Goal: Navigation & Orientation: Find specific page/section

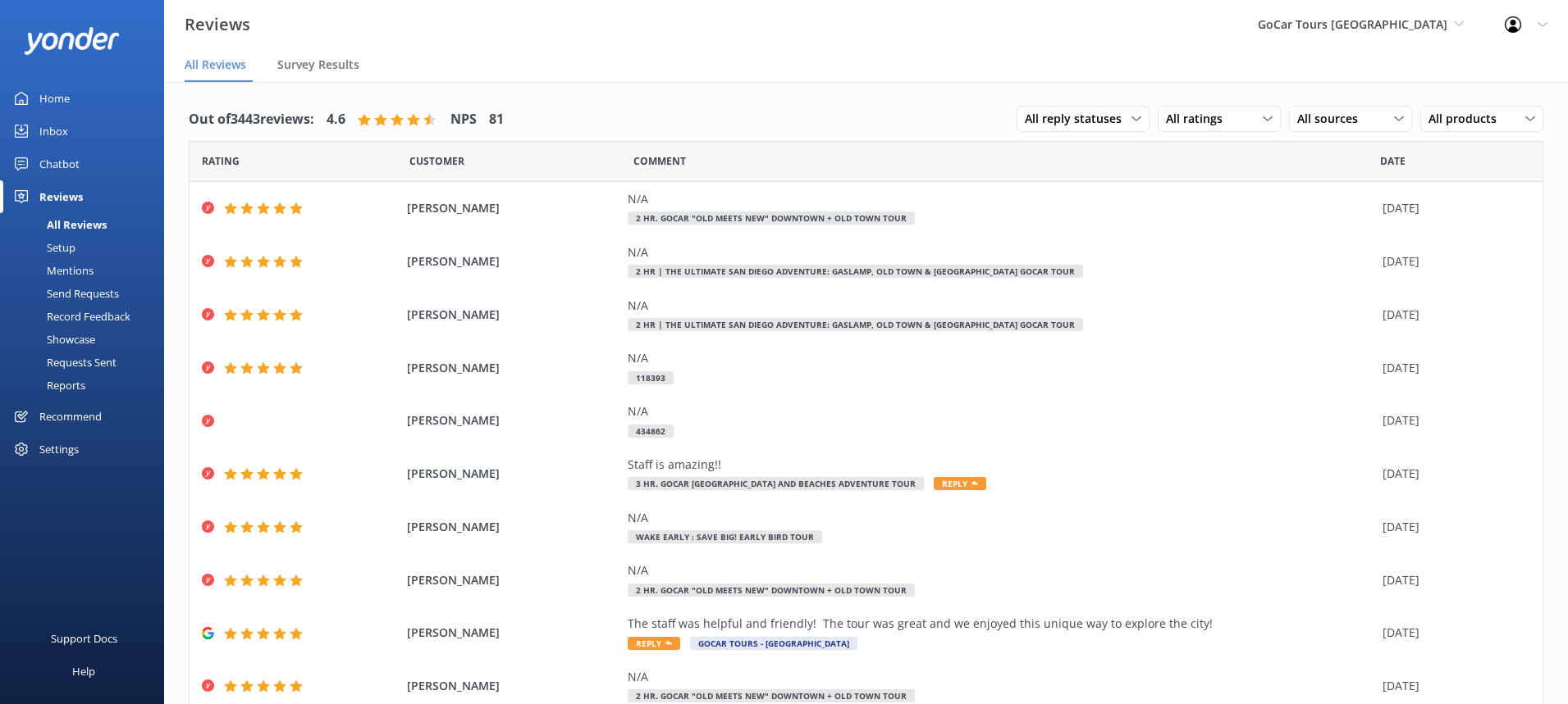
click at [96, 101] on link "Home" at bounding box center [82, 99] width 164 height 33
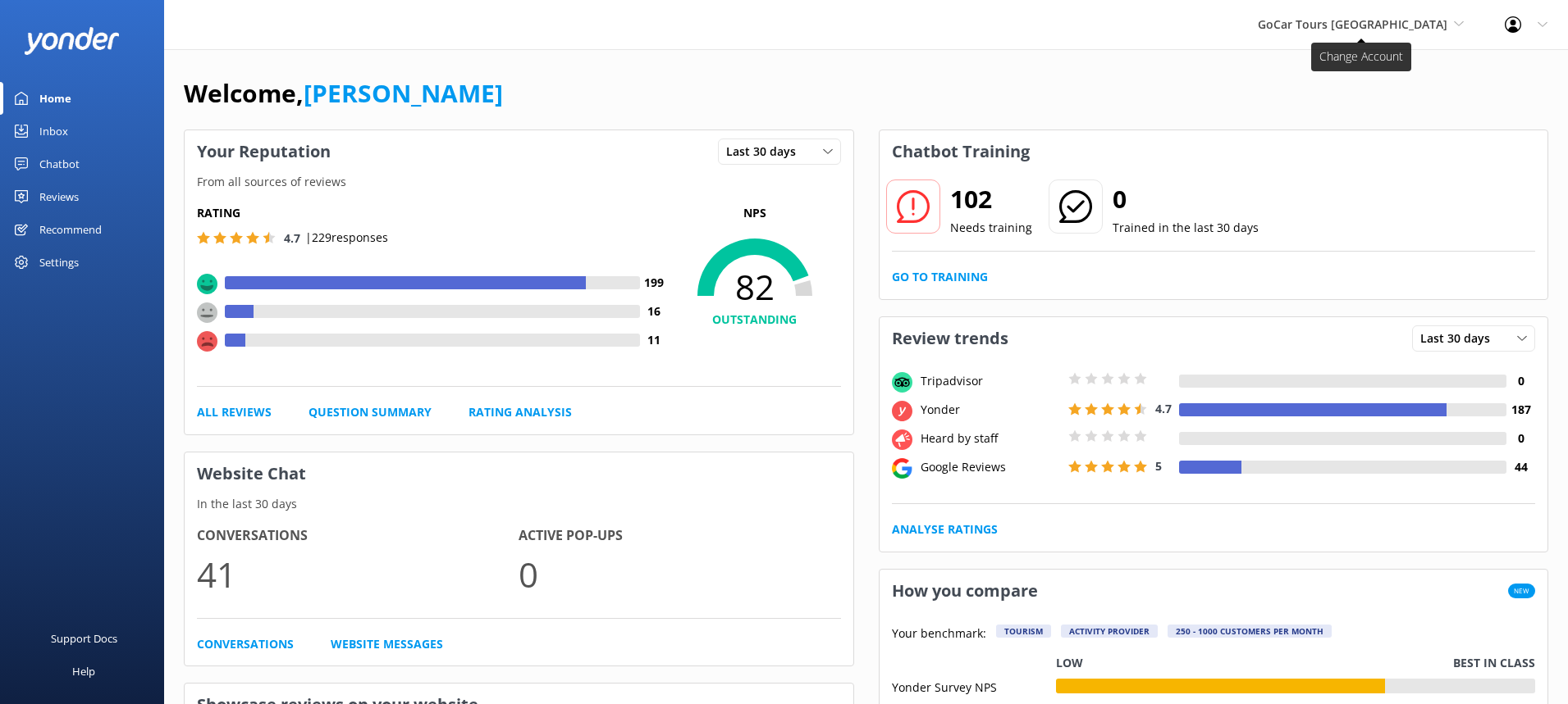
click at [1431, 26] on span "GoCar Tours [GEOGRAPHIC_DATA]" at bounding box center [1352, 24] width 190 height 16
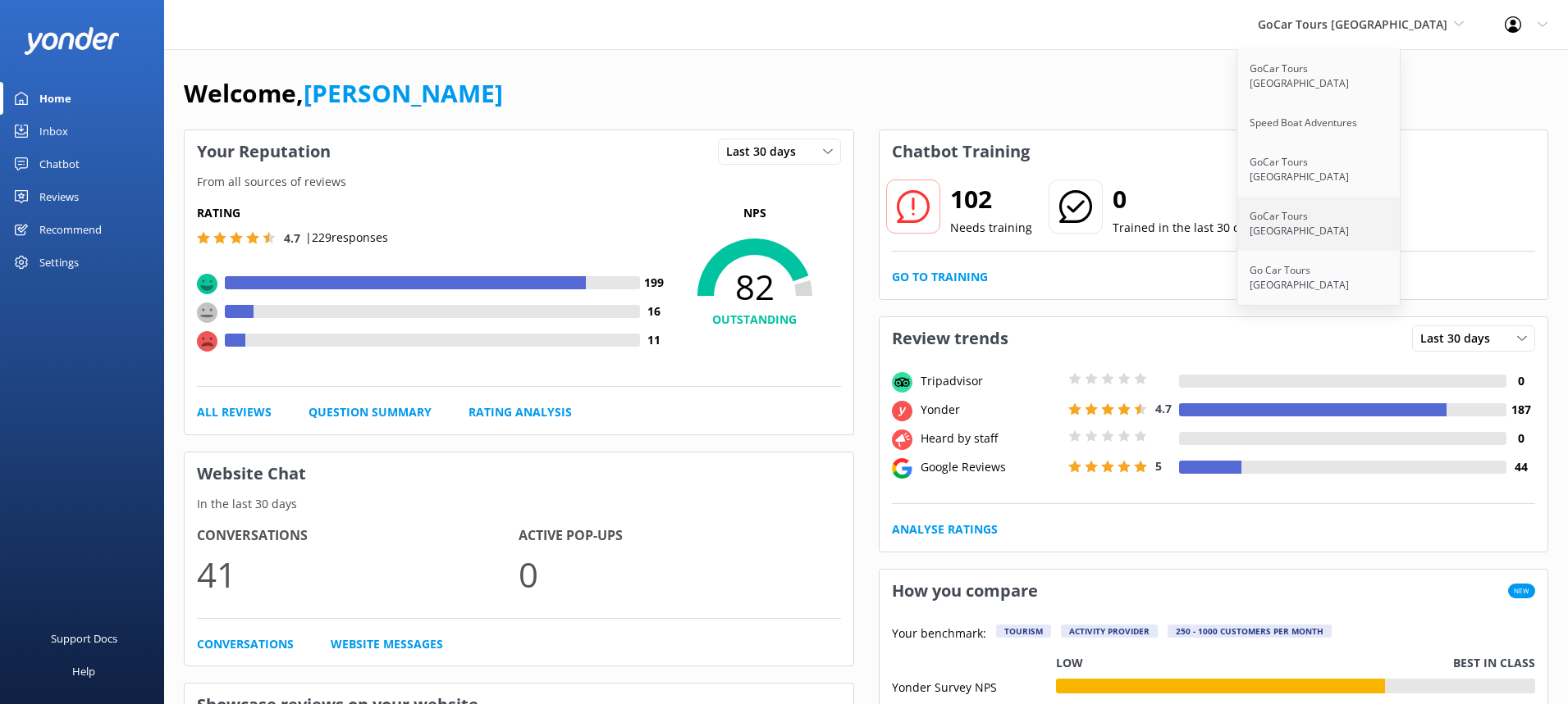
click at [1355, 197] on link "GoCar Tours [GEOGRAPHIC_DATA]" at bounding box center [1319, 224] width 164 height 54
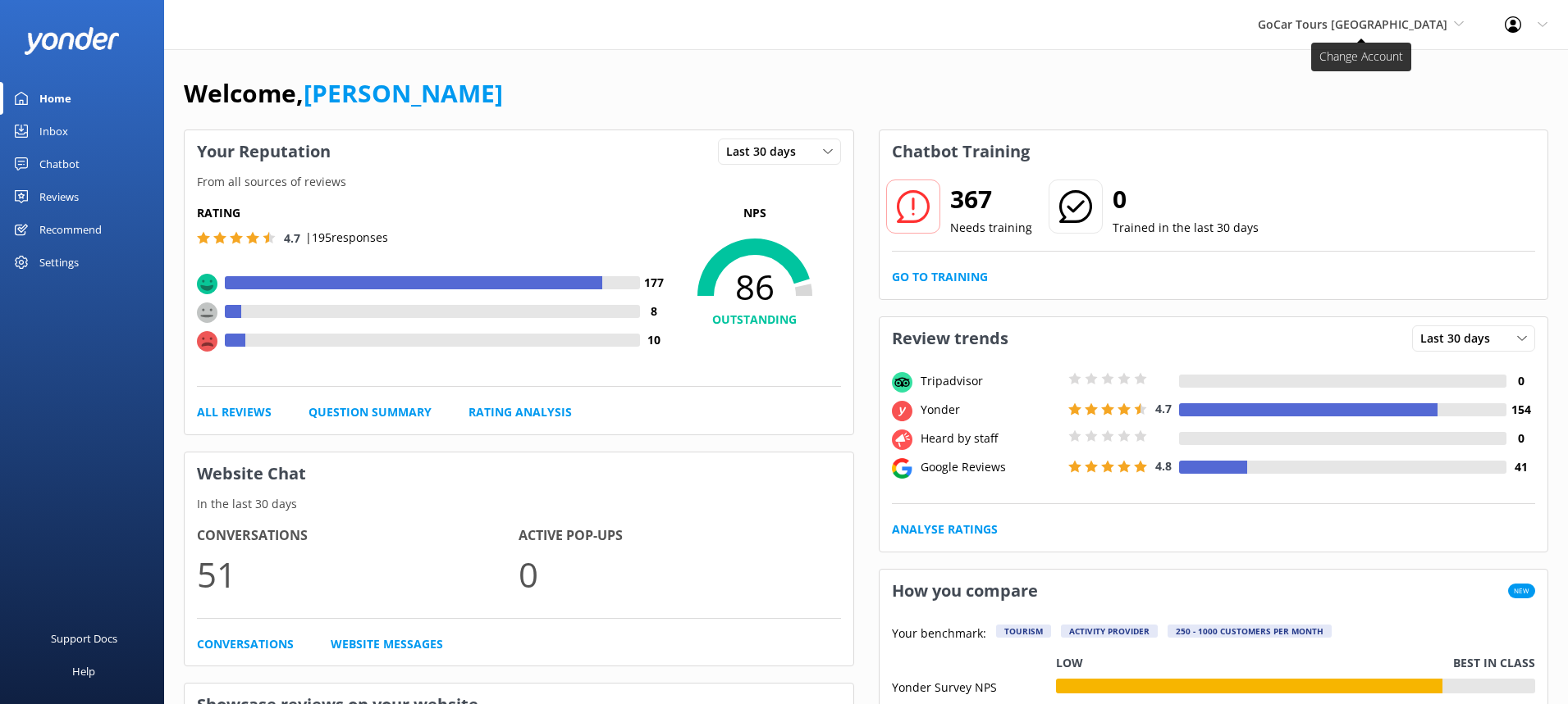
click at [1449, 26] on span "GoCar Tours [GEOGRAPHIC_DATA]" at bounding box center [1360, 25] width 206 height 18
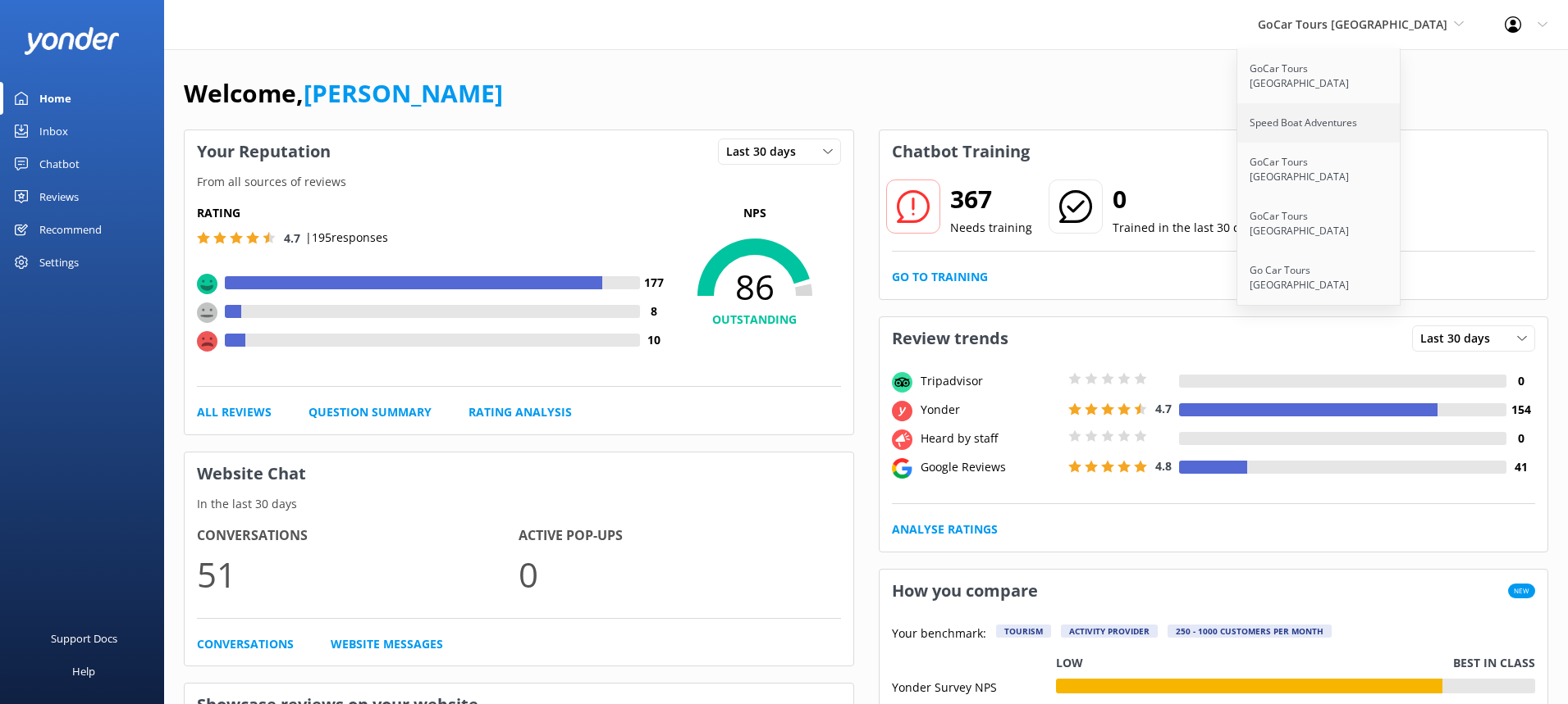
click at [1330, 111] on link "Speed Boat Adventures" at bounding box center [1319, 123] width 164 height 40
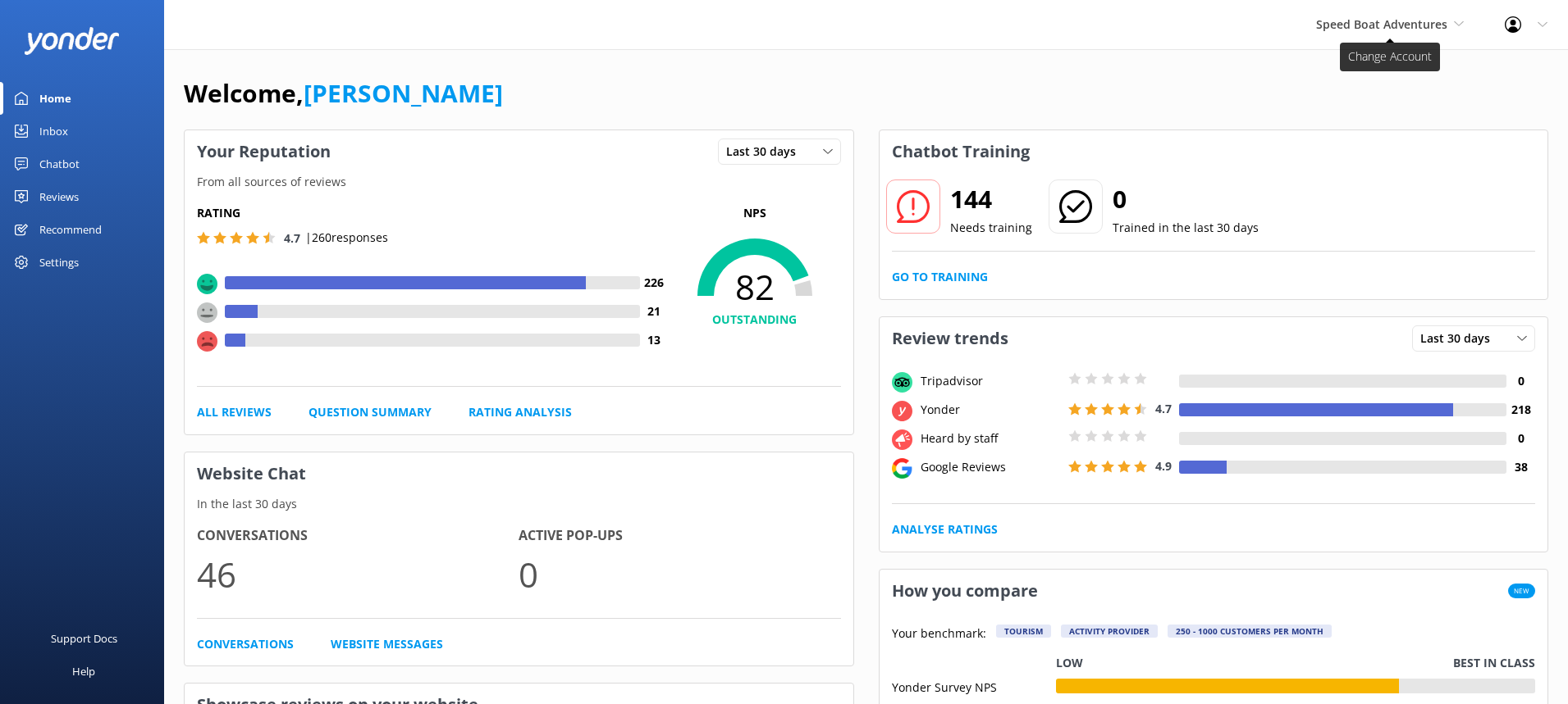
click at [1439, 26] on span "Speed Boat Adventures" at bounding box center [1381, 24] width 131 height 16
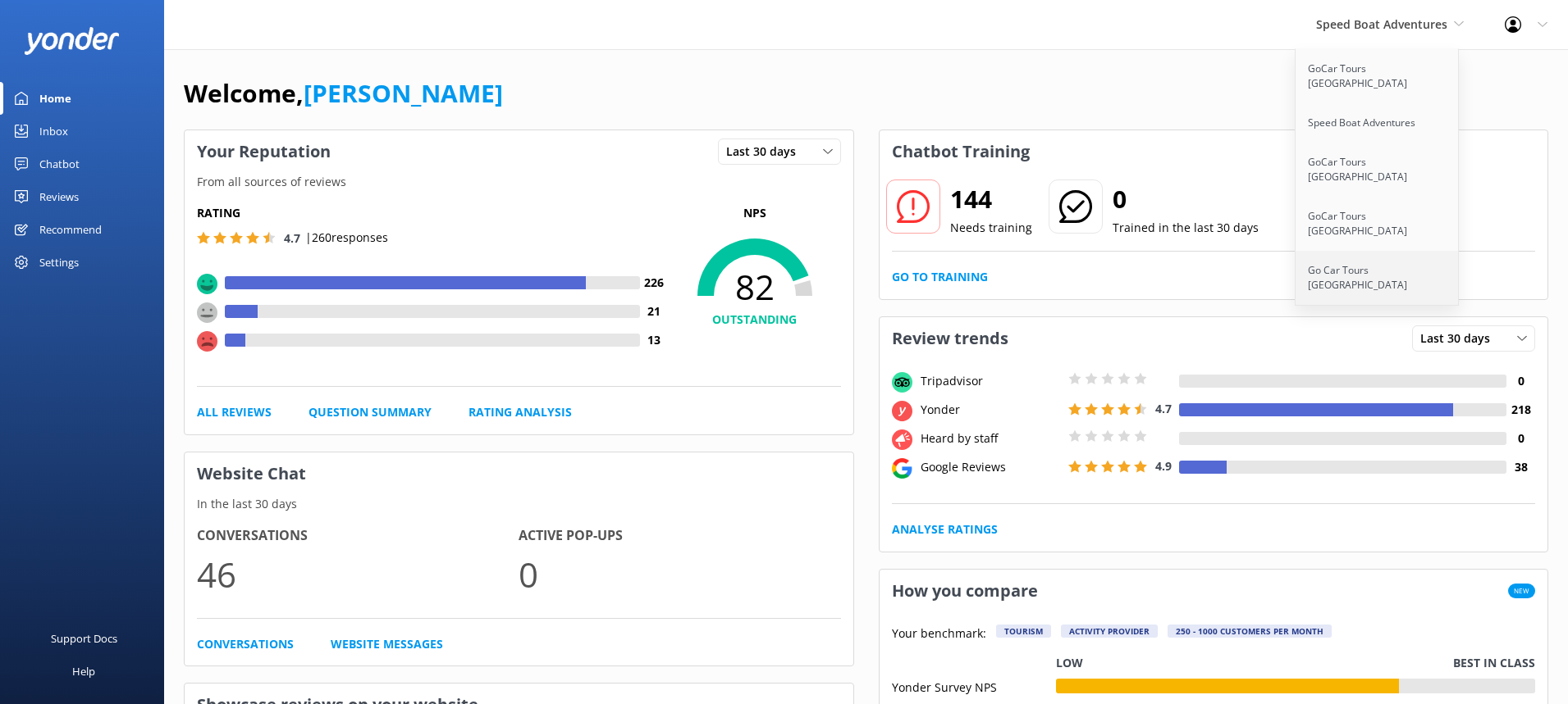
click at [1356, 251] on link "Go Car Tours [GEOGRAPHIC_DATA]" at bounding box center [1377, 277] width 164 height 54
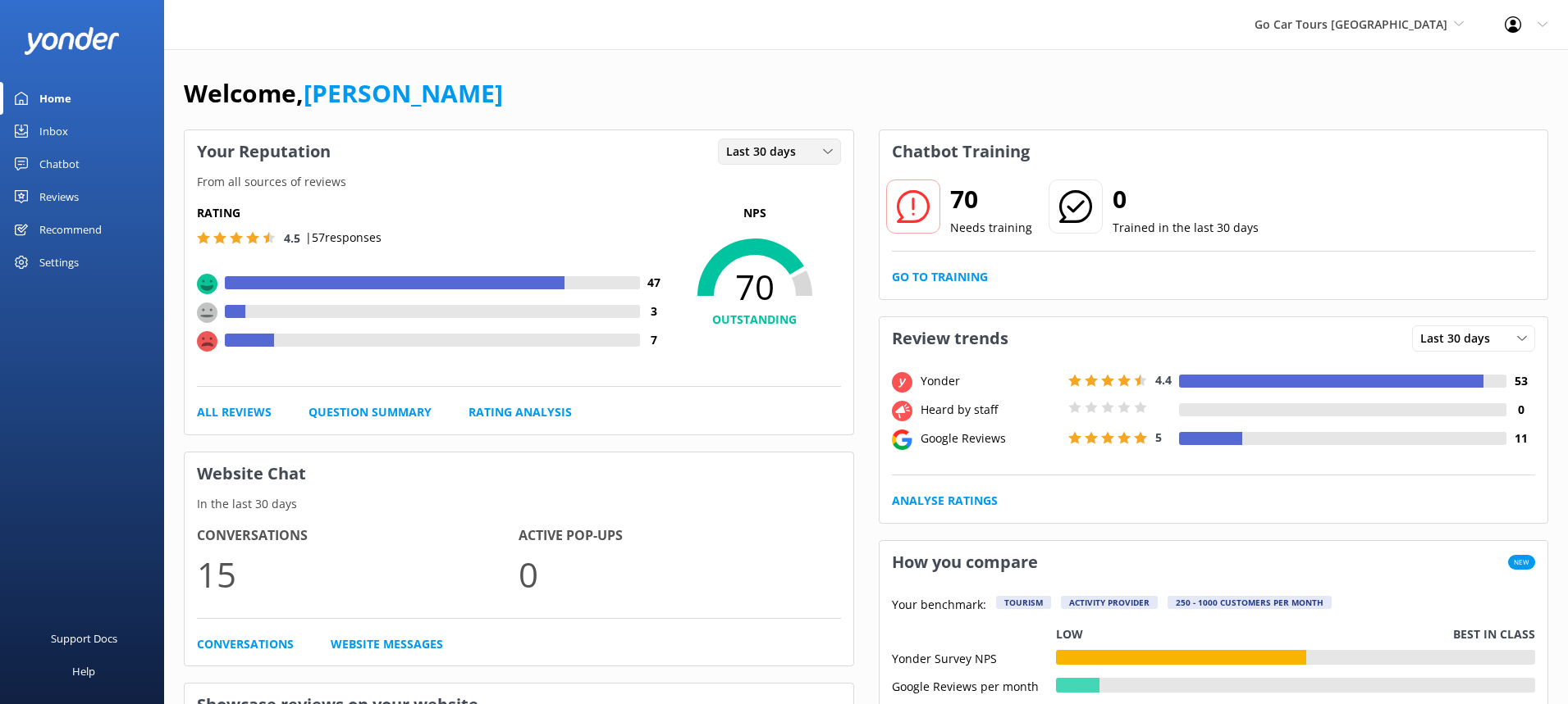
click at [817, 155] on div "Last 30 days" at bounding box center [779, 152] width 115 height 18
click at [788, 182] on link "Last 7 days" at bounding box center [792, 185] width 146 height 33
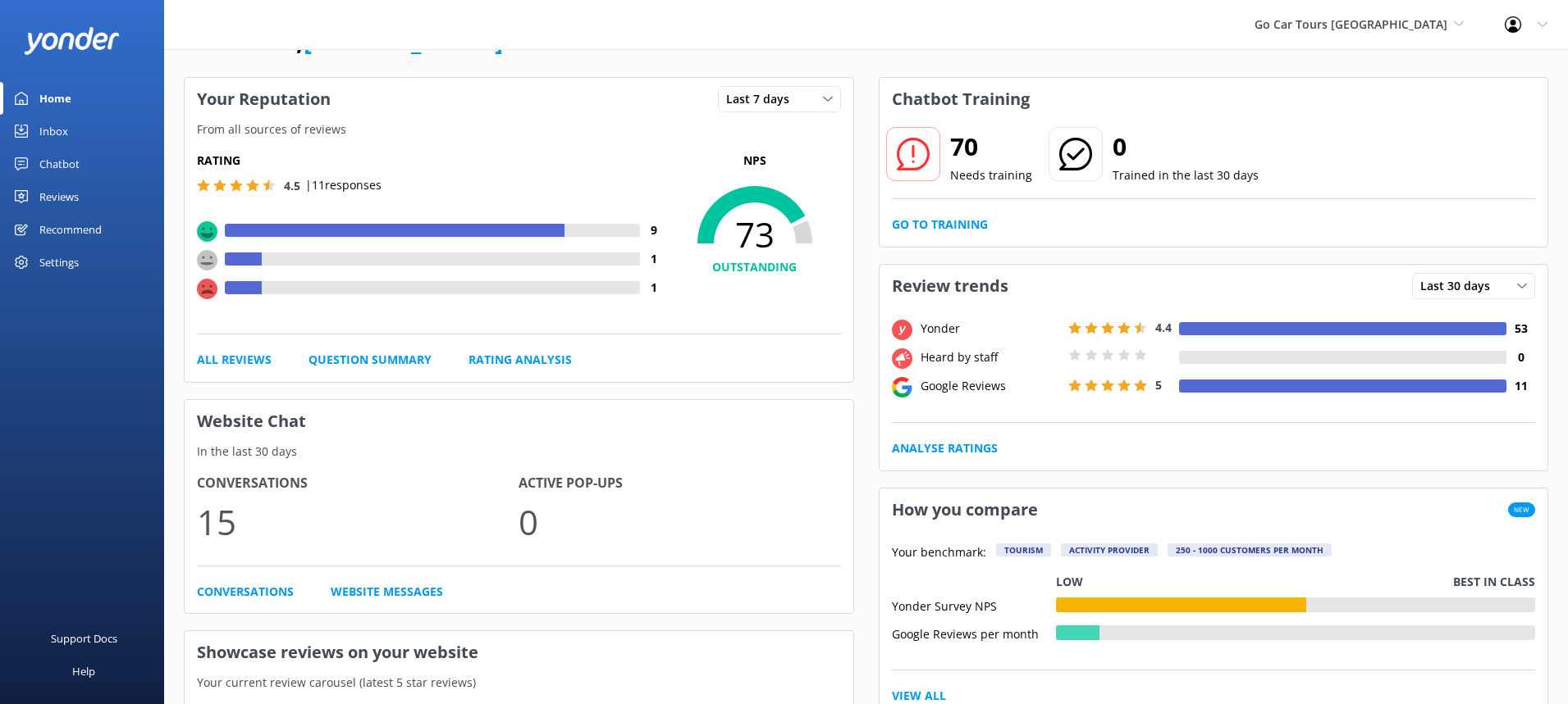
scroll to position [46, 0]
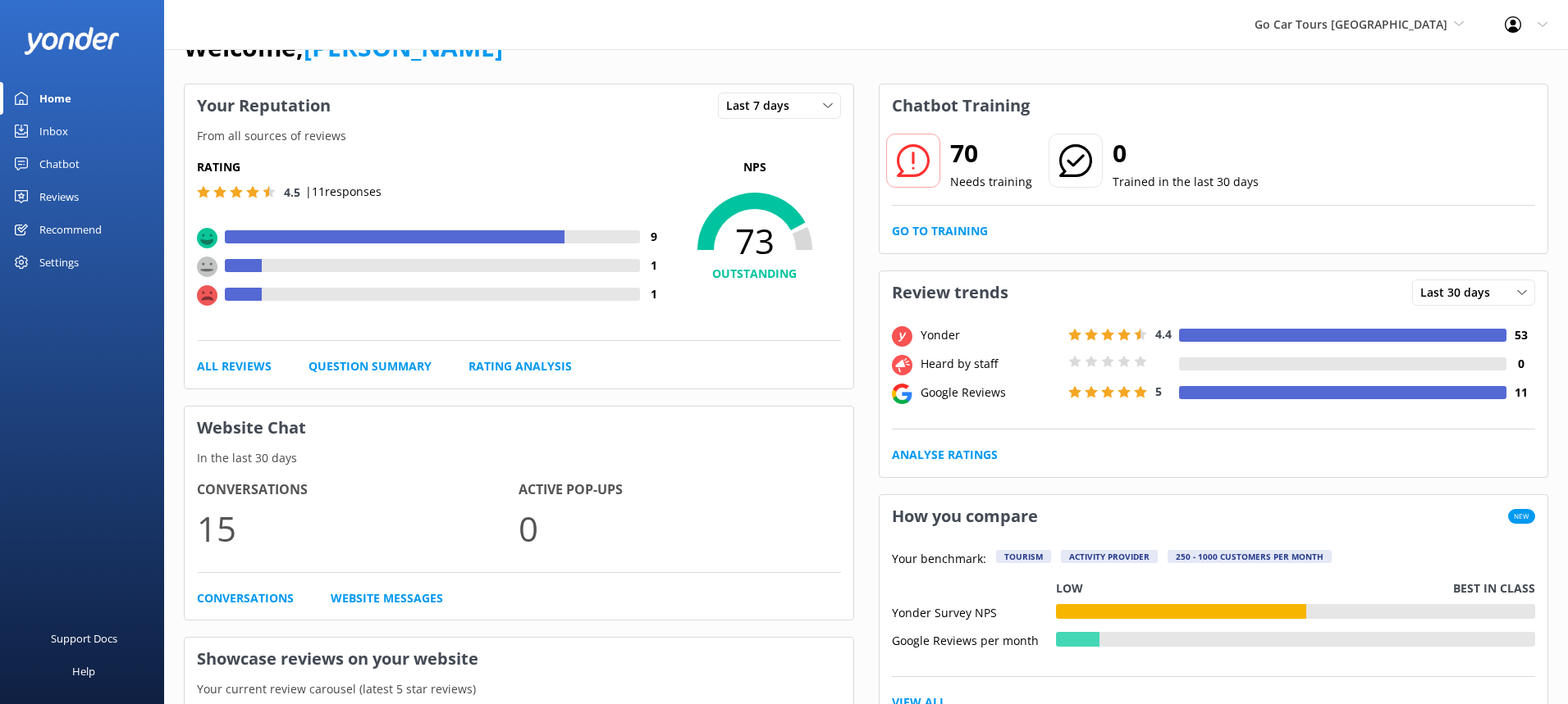
click at [36, 194] on link "Reviews" at bounding box center [82, 197] width 164 height 33
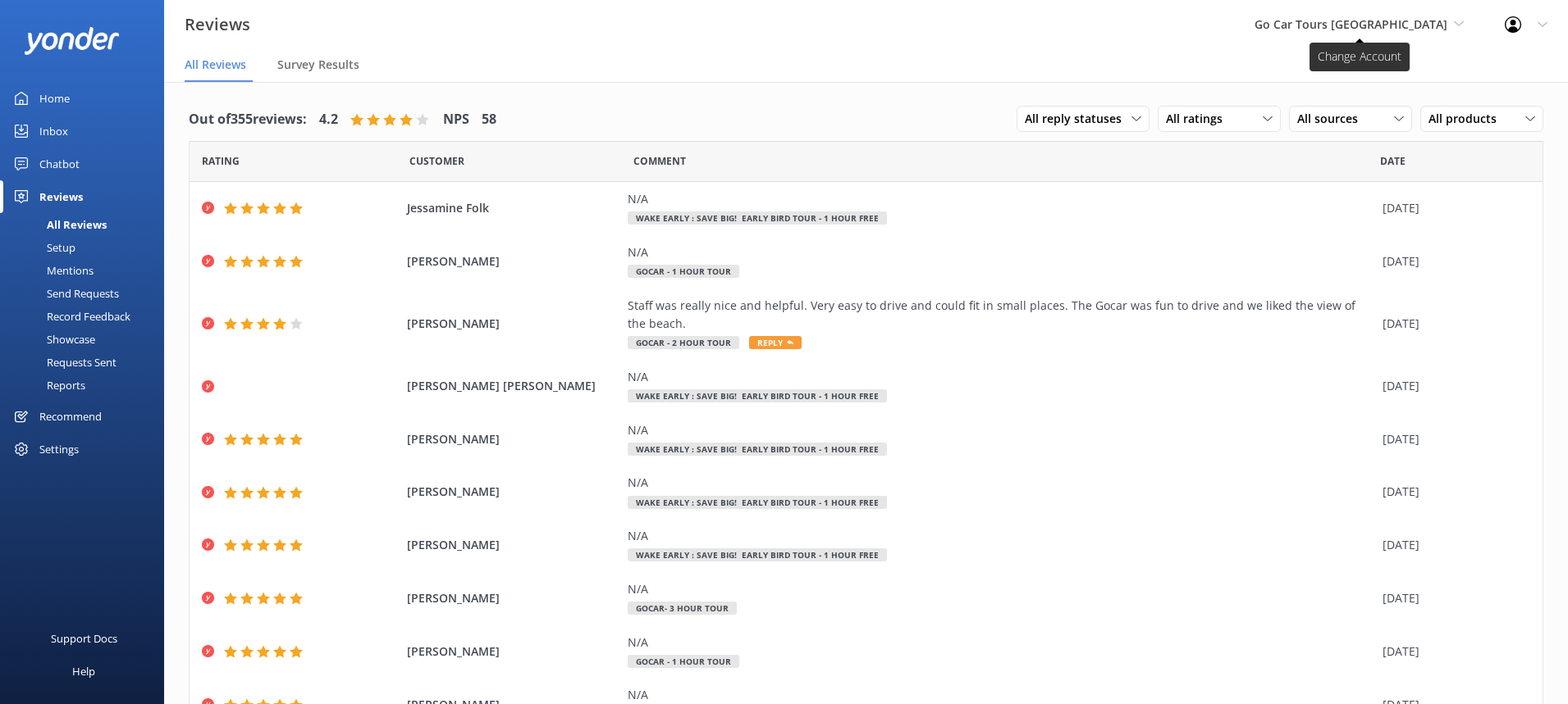
click at [1439, 23] on span "Go Car Tours [GEOGRAPHIC_DATA]" at bounding box center [1350, 24] width 193 height 16
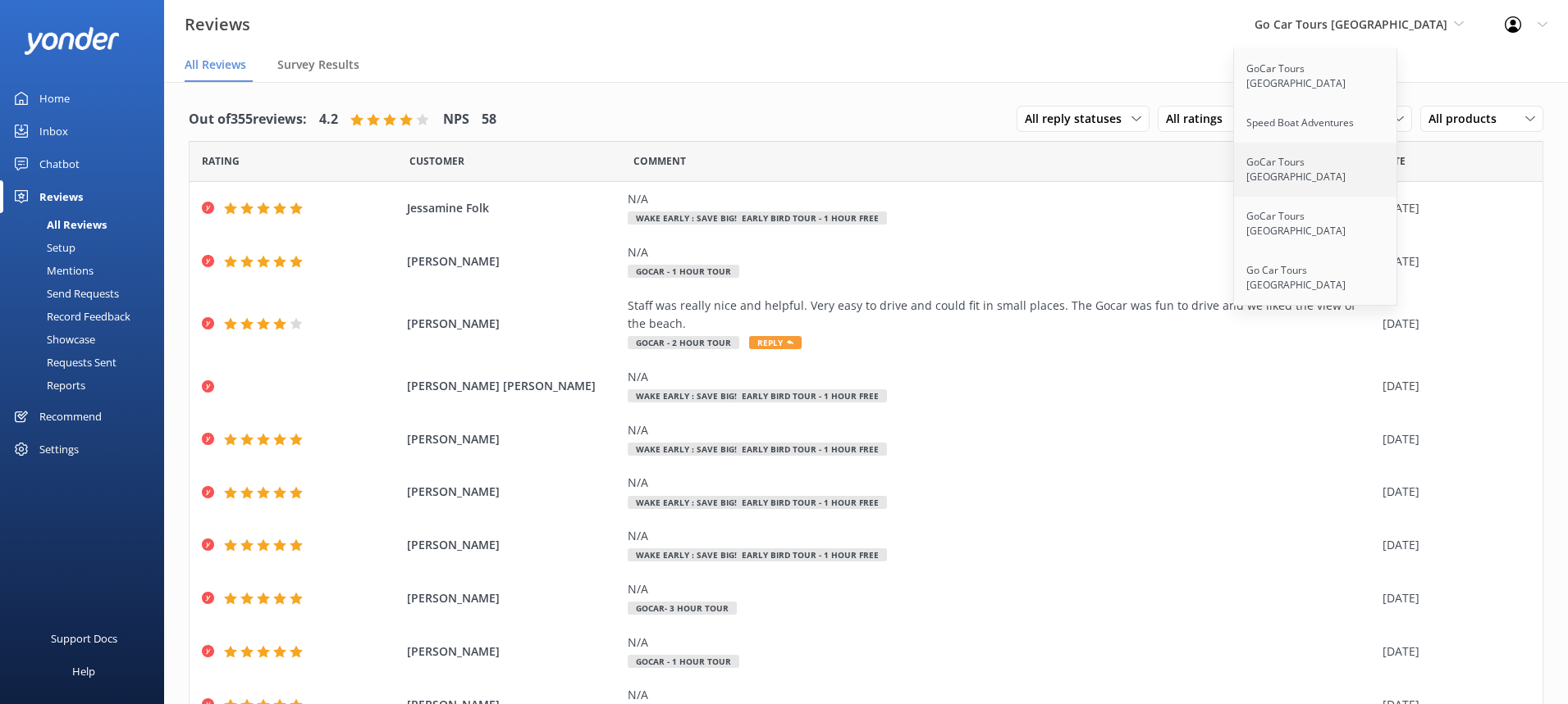
click at [1360, 149] on link "GoCar Tours [GEOGRAPHIC_DATA]" at bounding box center [1315, 170] width 164 height 54
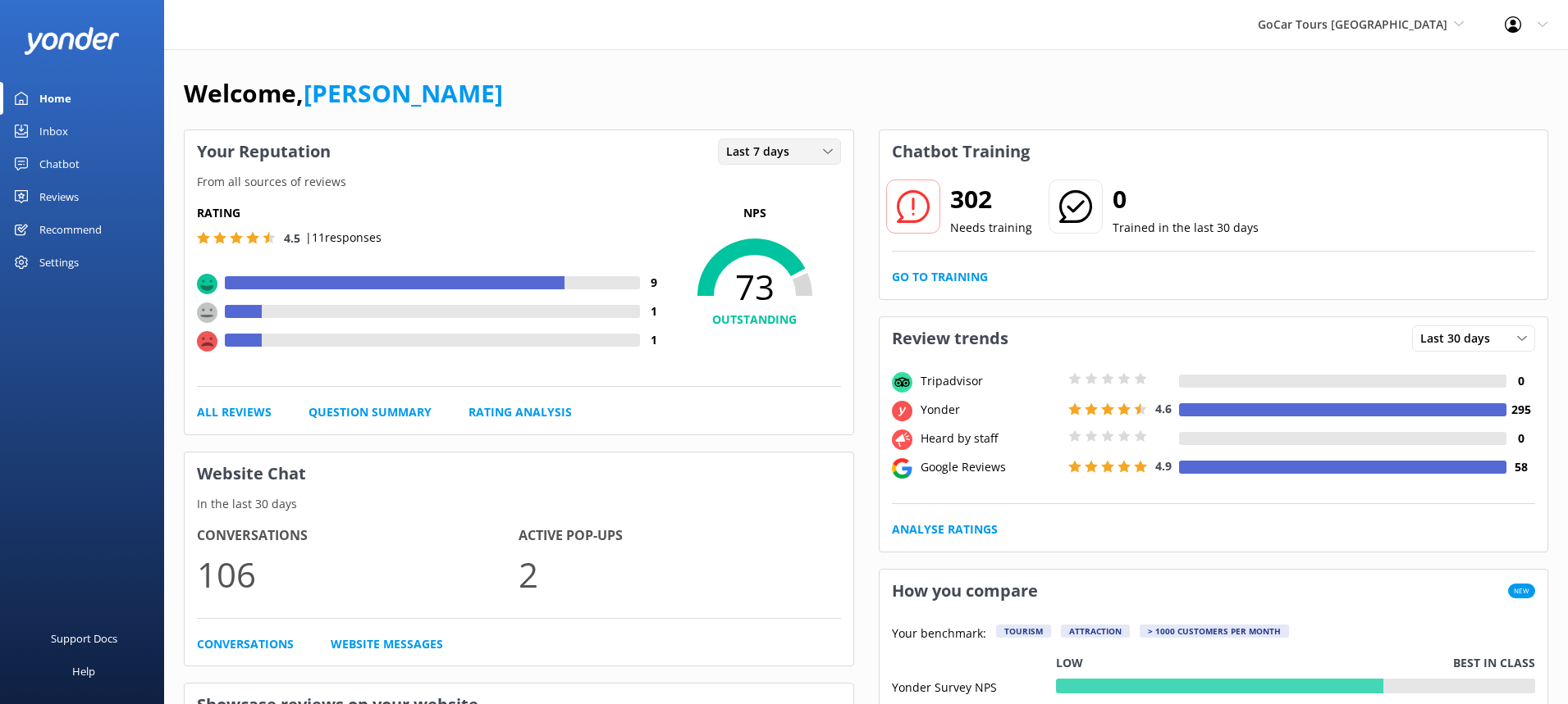
click at [816, 146] on div "Last 7 days" at bounding box center [779, 152] width 115 height 18
click at [801, 210] on link "Last 30 days" at bounding box center [792, 219] width 146 height 33
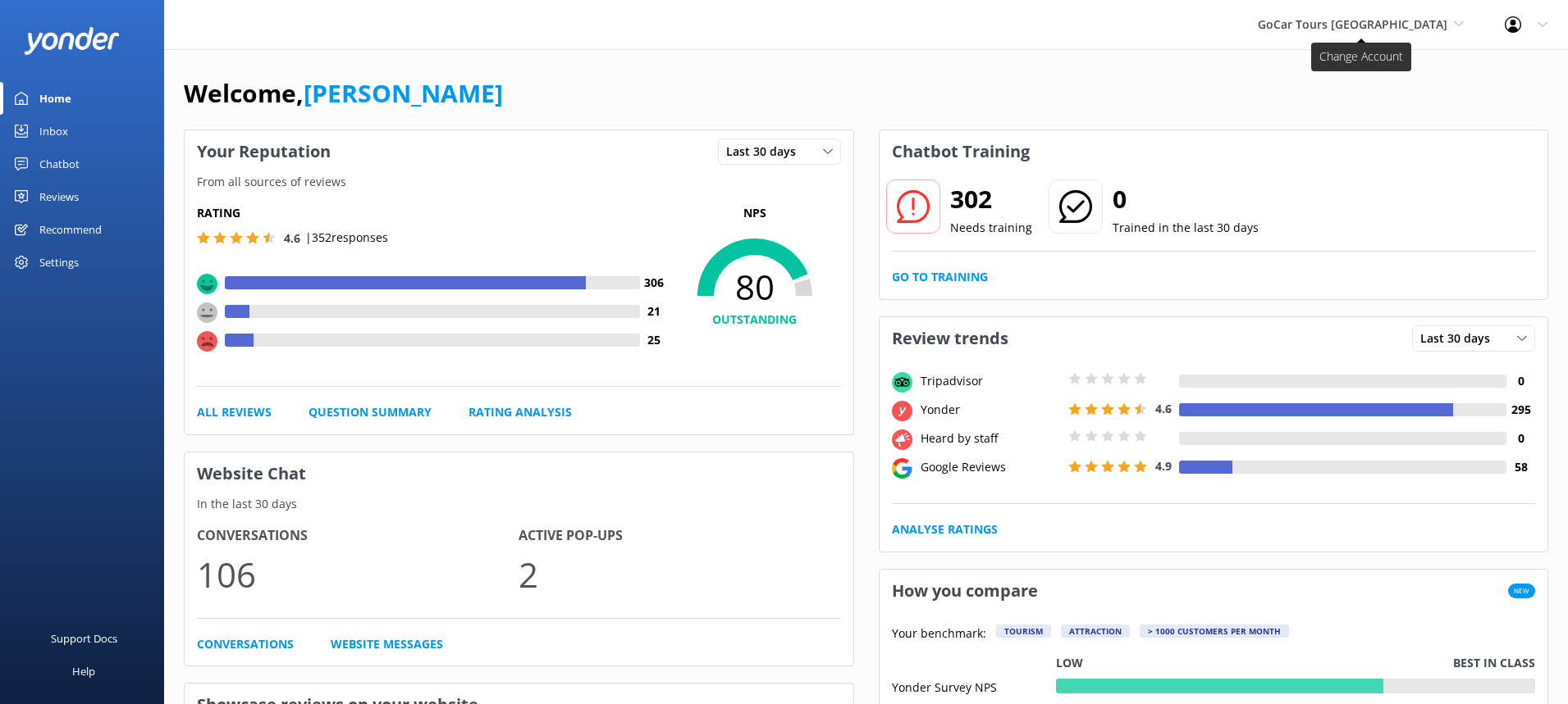
click at [1409, 18] on span "GoCar Tours [GEOGRAPHIC_DATA]" at bounding box center [1352, 24] width 190 height 16
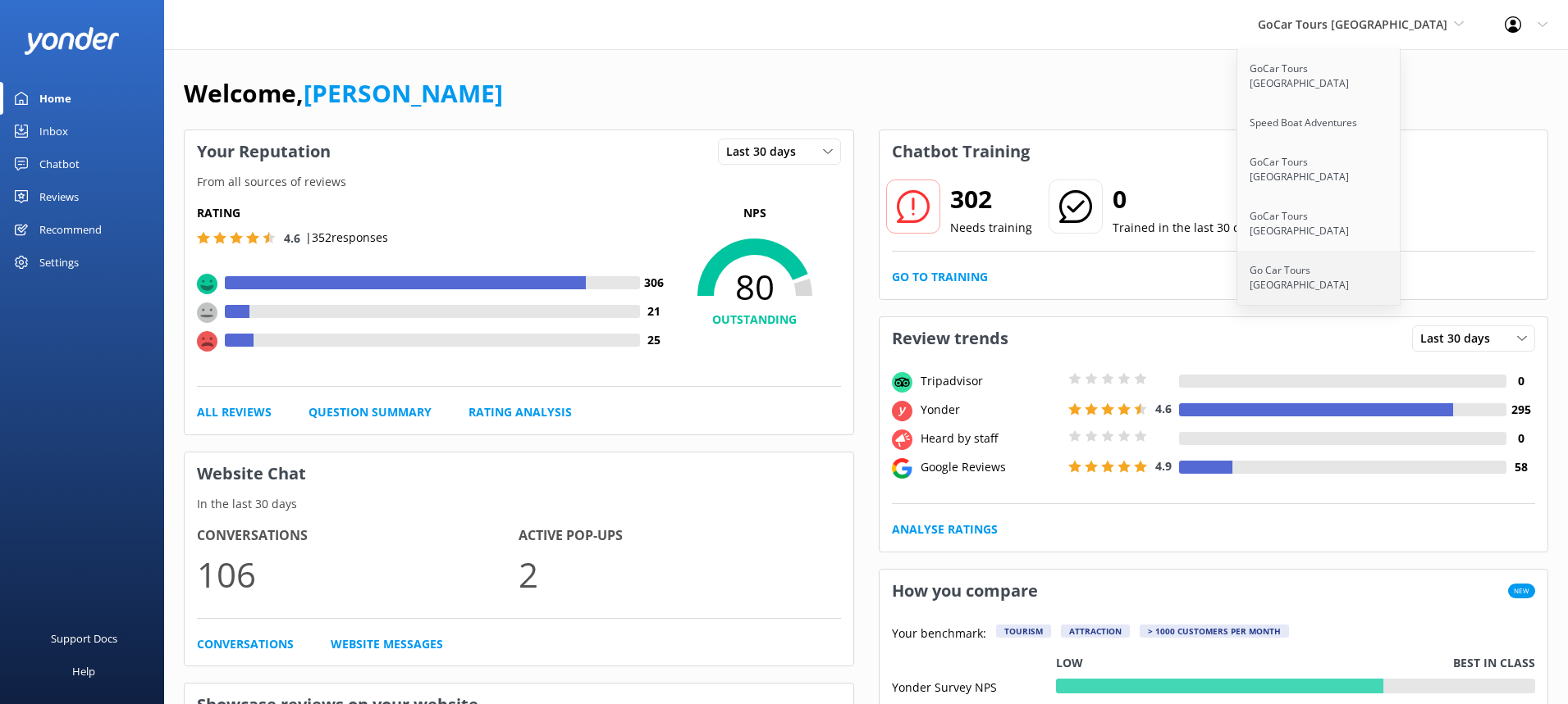
click at [1327, 251] on link "Go Car Tours [GEOGRAPHIC_DATA]" at bounding box center [1319, 277] width 164 height 54
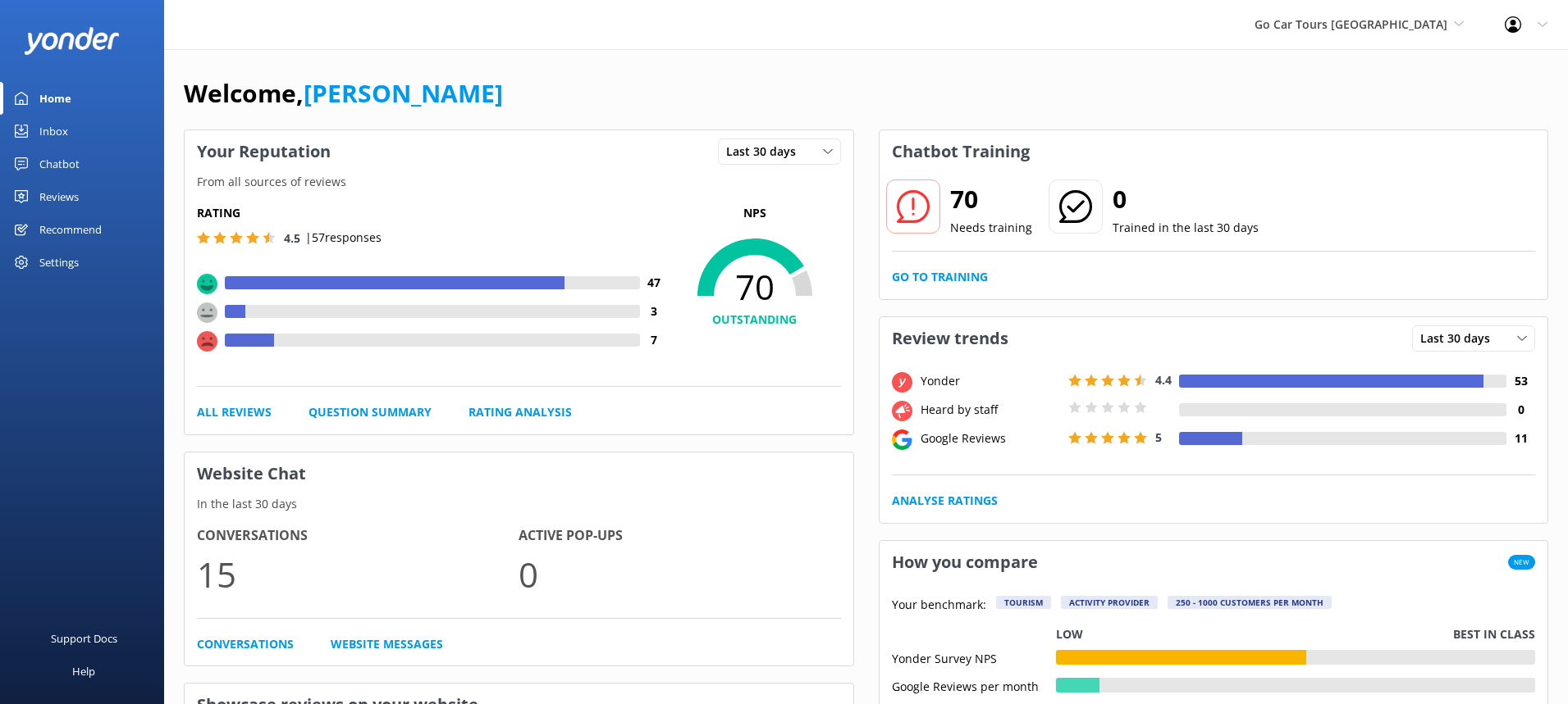
click at [74, 196] on div "Reviews" at bounding box center [59, 197] width 40 height 33
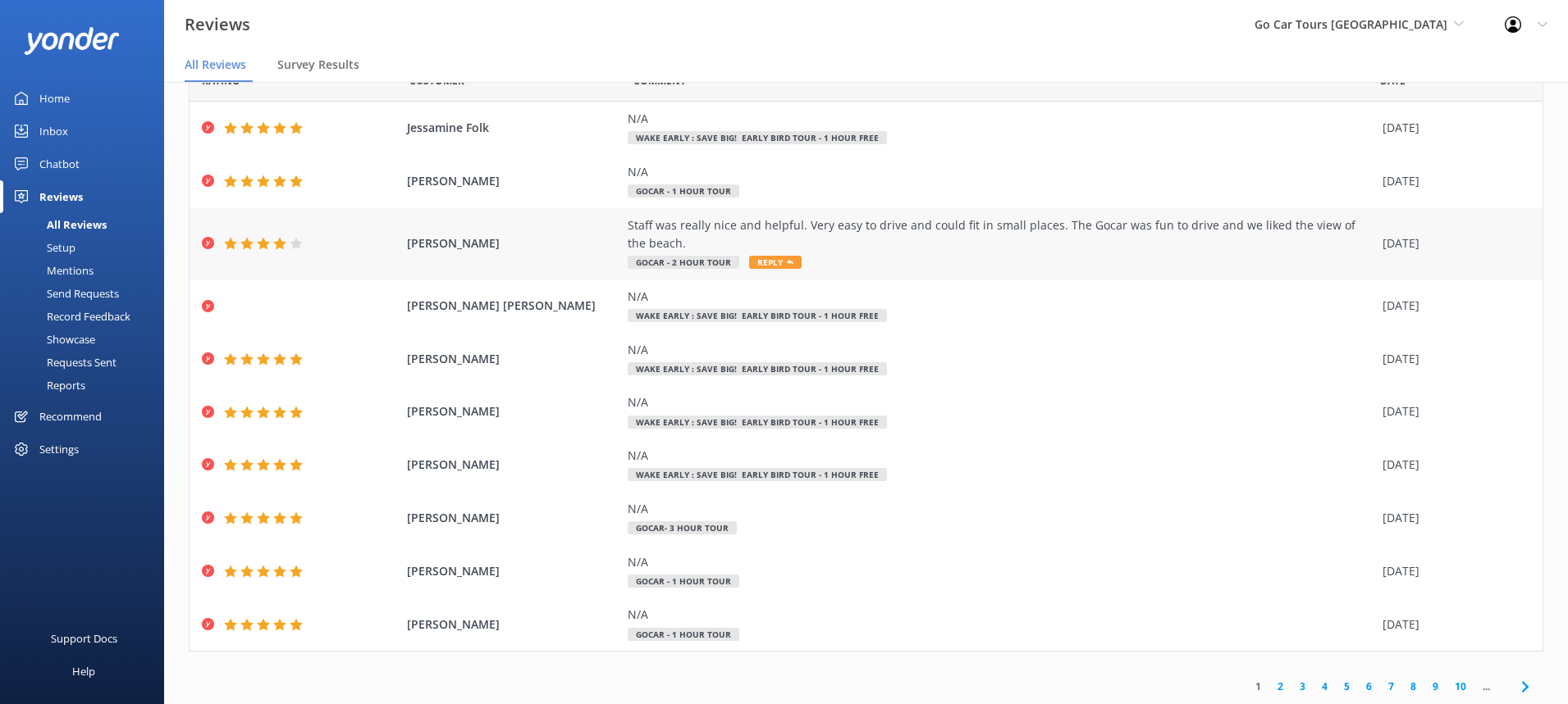
scroll to position [81, 0]
click at [1279, 685] on link "2" at bounding box center [1280, 686] width 22 height 16
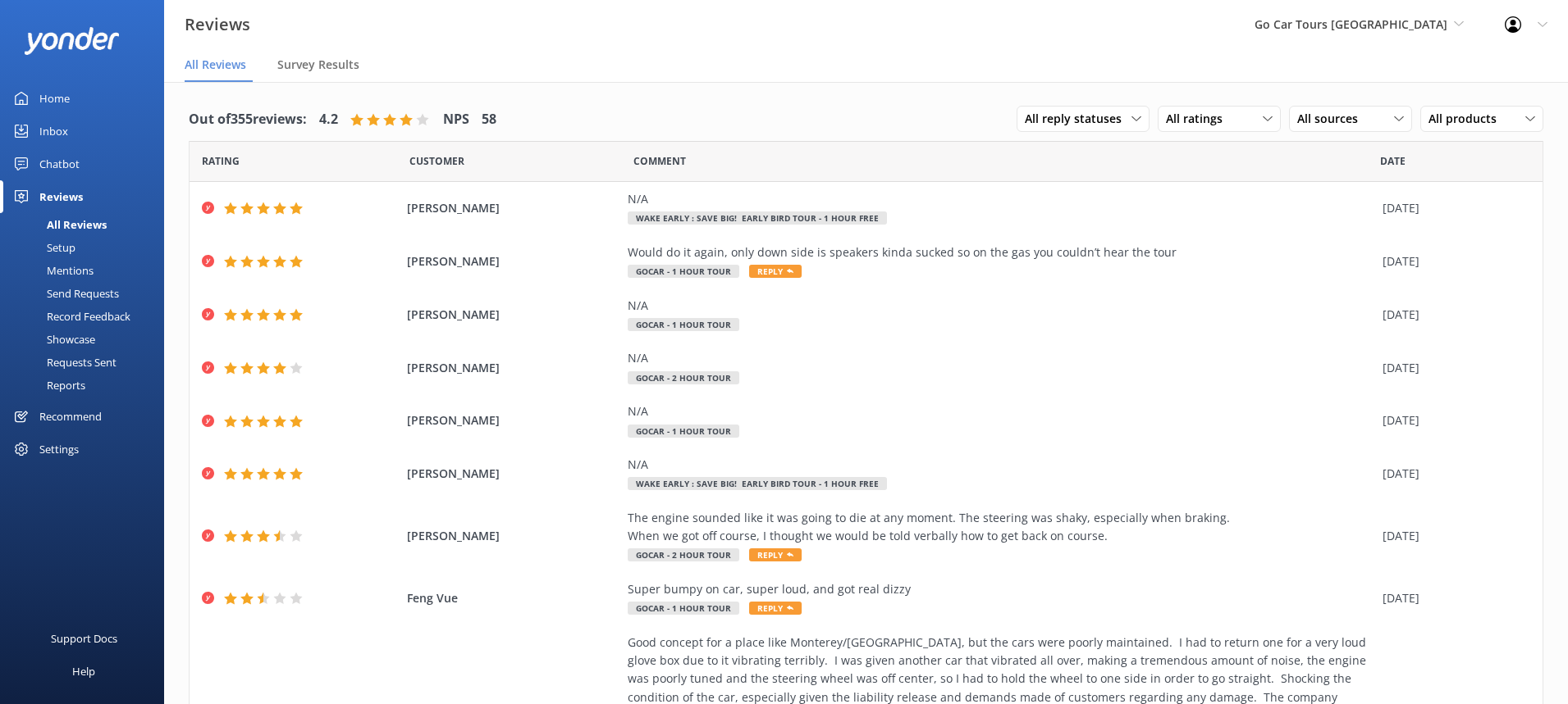
click at [53, 100] on div "Home" at bounding box center [54, 99] width 30 height 33
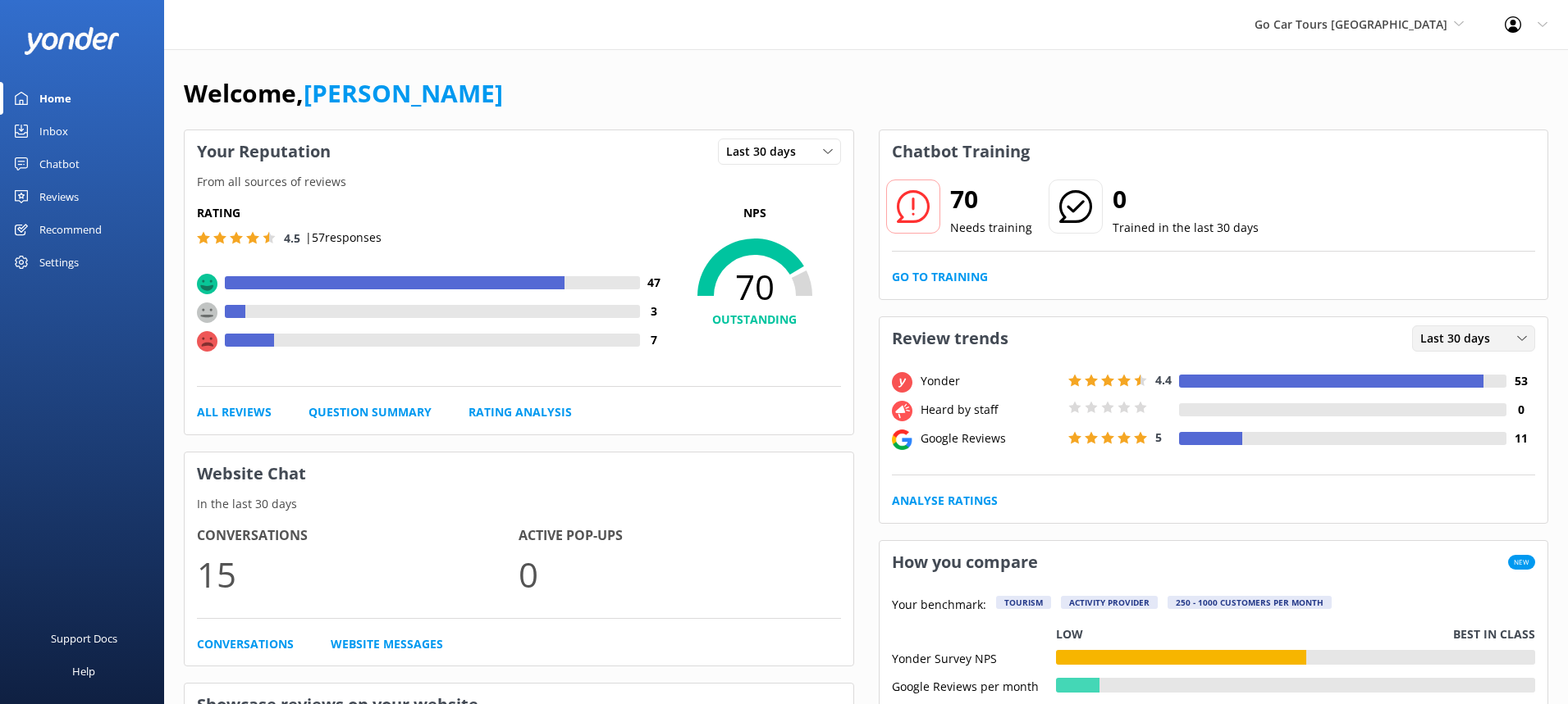
click at [1513, 332] on div "Last 30 days" at bounding box center [1473, 339] width 115 height 18
click at [1464, 372] on div "Last 7 days" at bounding box center [1446, 372] width 53 height 17
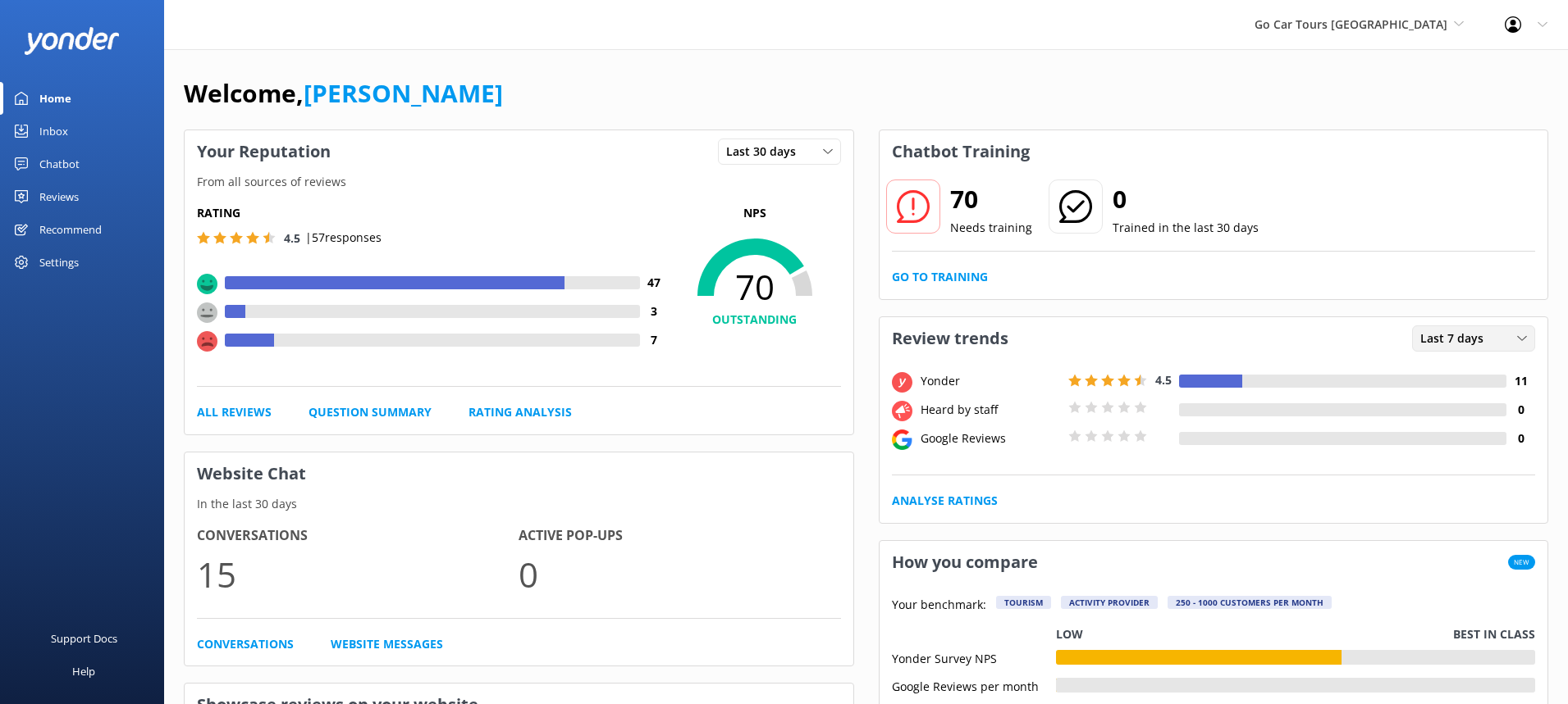
click at [1477, 340] on span "Last 7 days" at bounding box center [1456, 339] width 73 height 18
click at [1460, 399] on div "Last 30 days" at bounding box center [1449, 406] width 58 height 17
